Goal: Information Seeking & Learning: Get advice/opinions

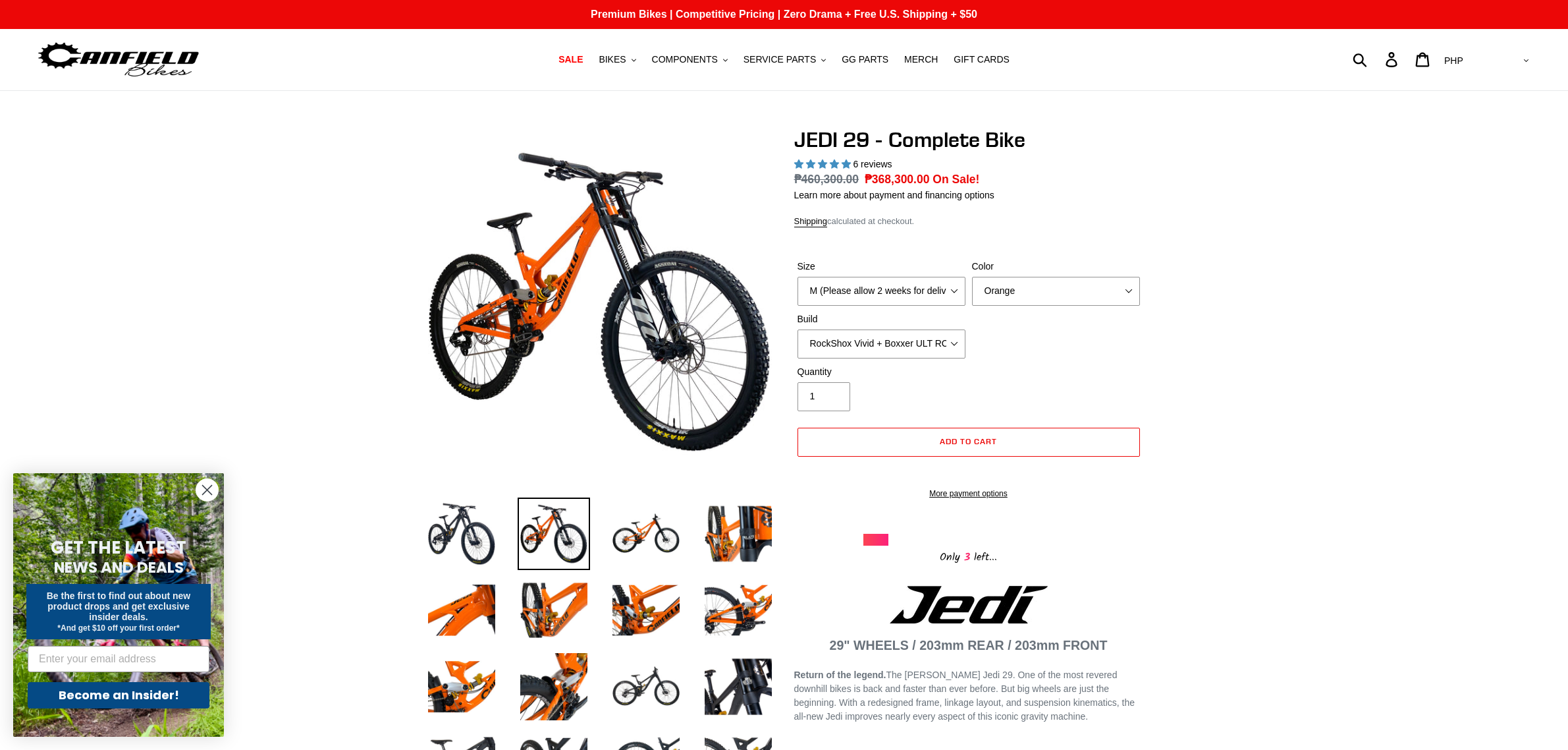
select select "highest-rating"
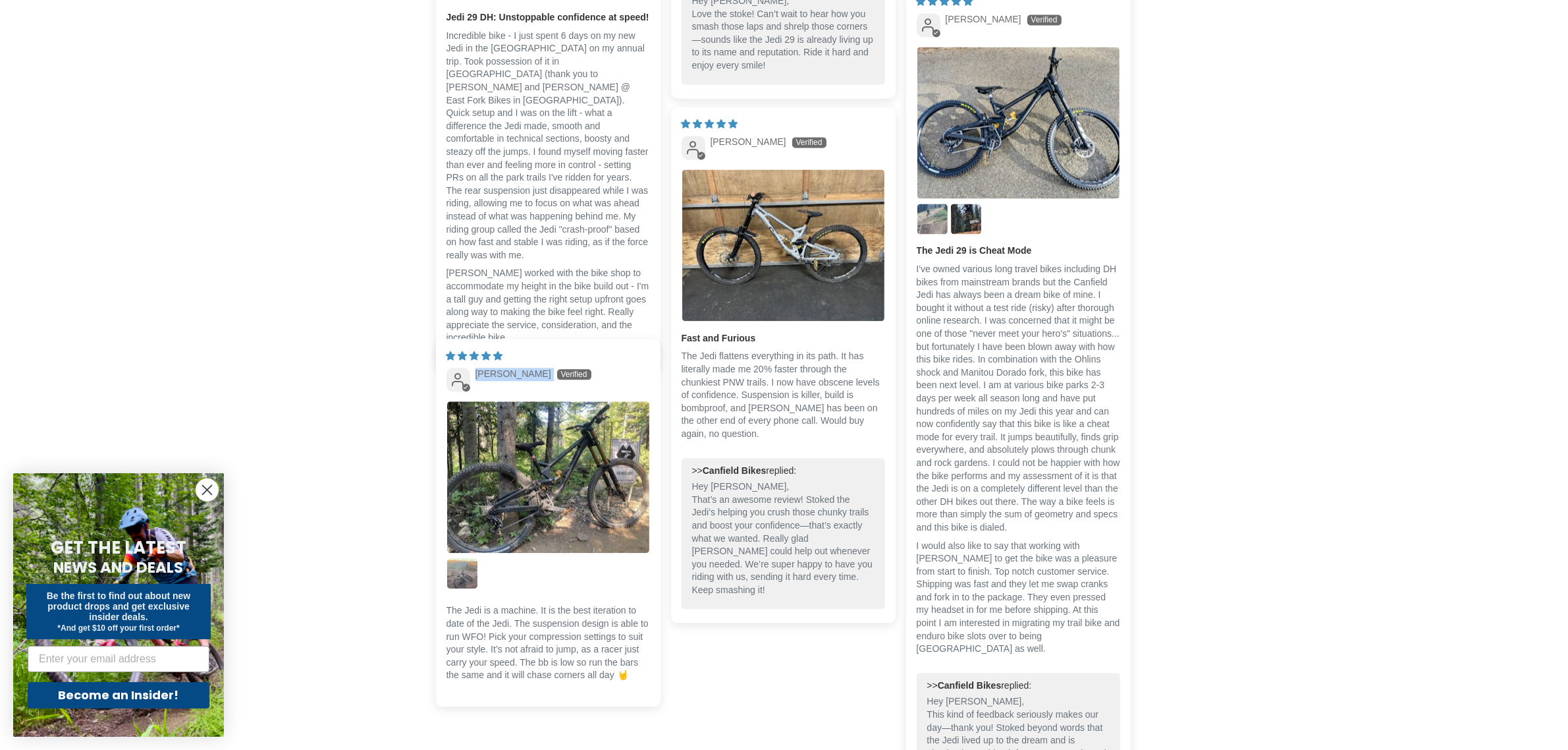
drag, startPoint x: 472, startPoint y: 380, endPoint x: 532, endPoint y: 376, distance: 60.1
click at [532, 376] on div "[PERSON_NAME]" at bounding box center [548, 374] width 204 height 13
copy span "[PERSON_NAME]"
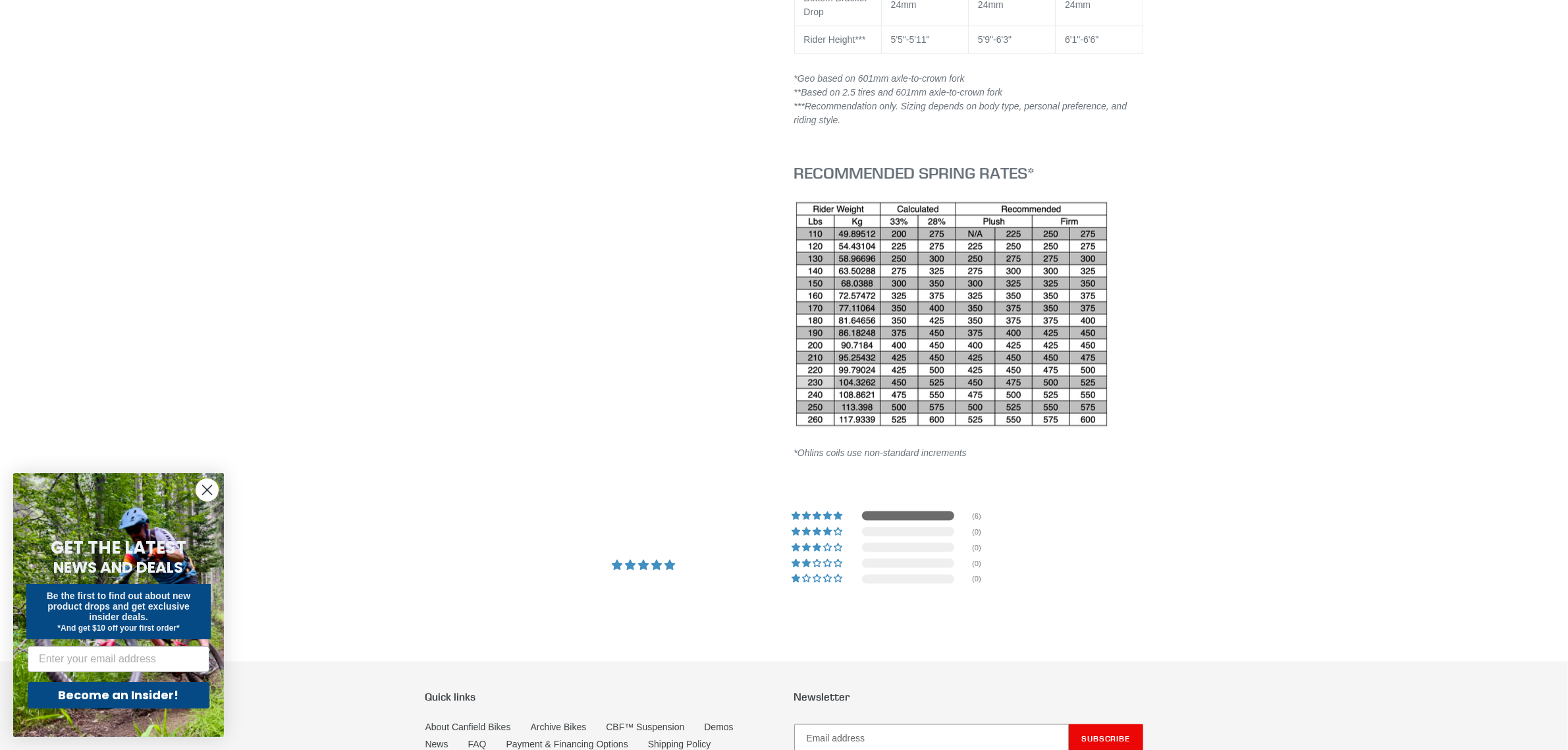
select select "highest-rating"
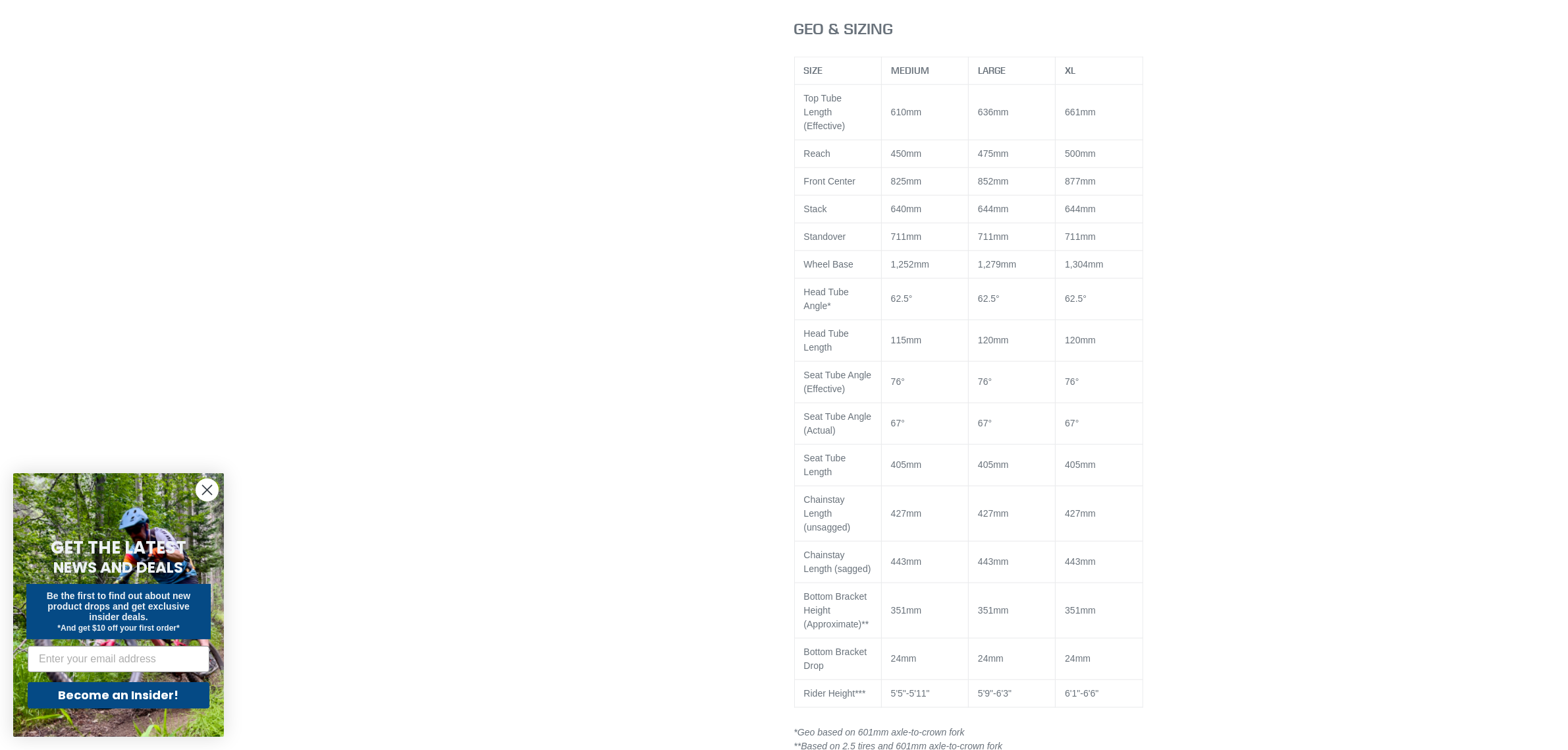
scroll to position [1899, 0]
